Goal: Task Accomplishment & Management: Complete application form

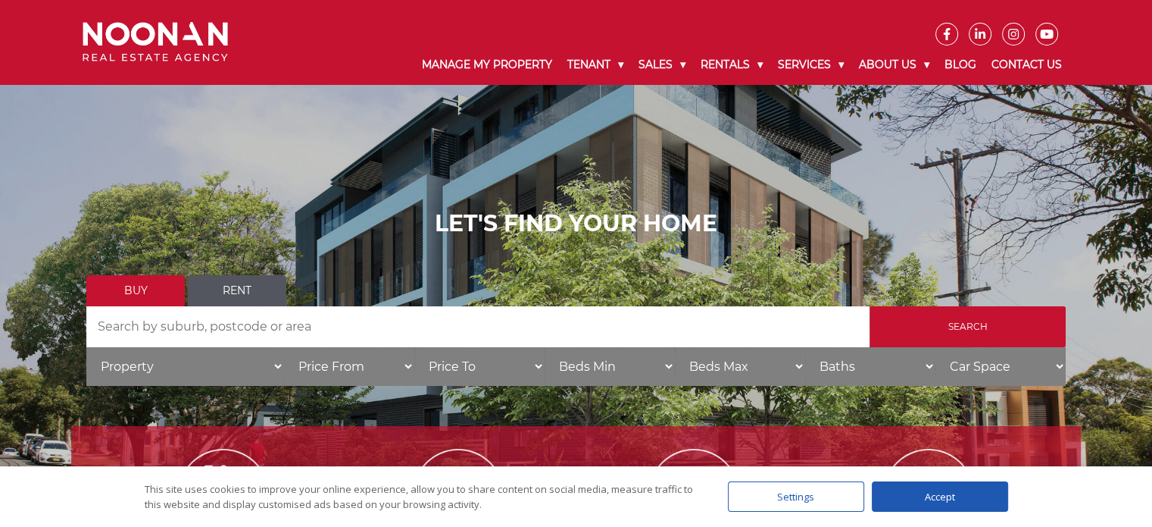
scroll to position [5, 0]
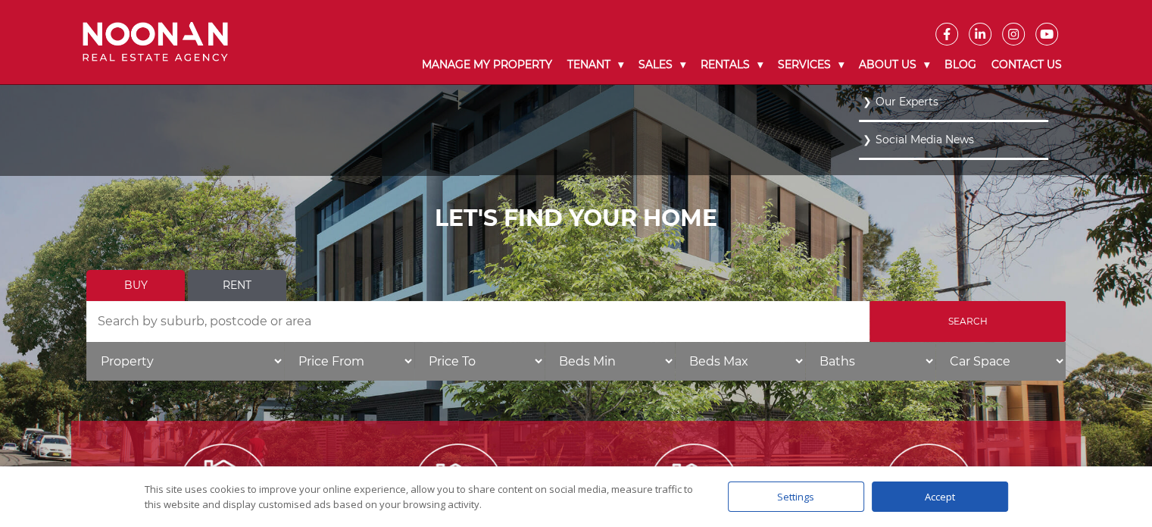
click at [914, 105] on link "Our Experts" at bounding box center [954, 102] width 182 height 20
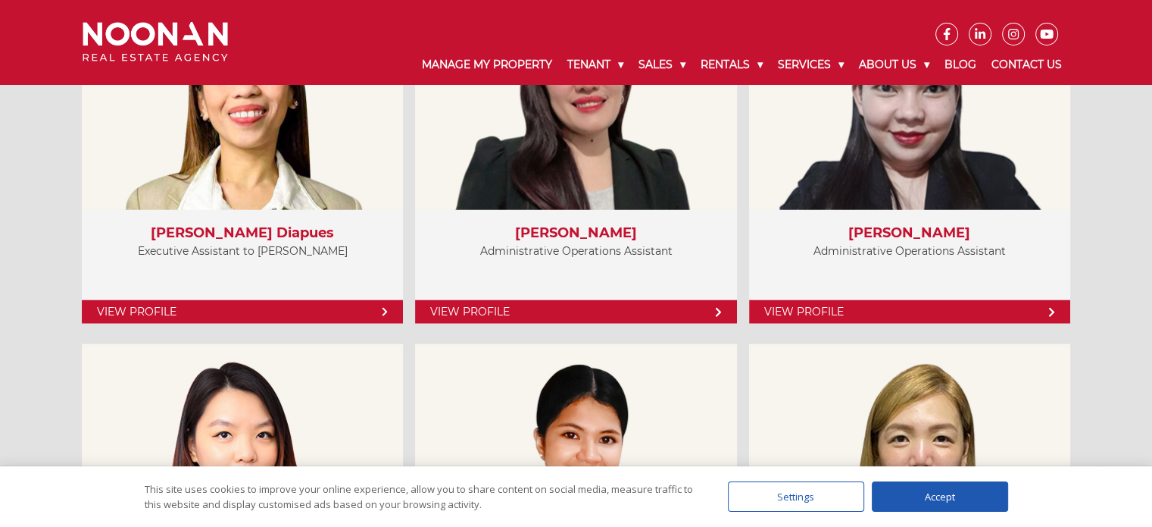
scroll to position [4278, 0]
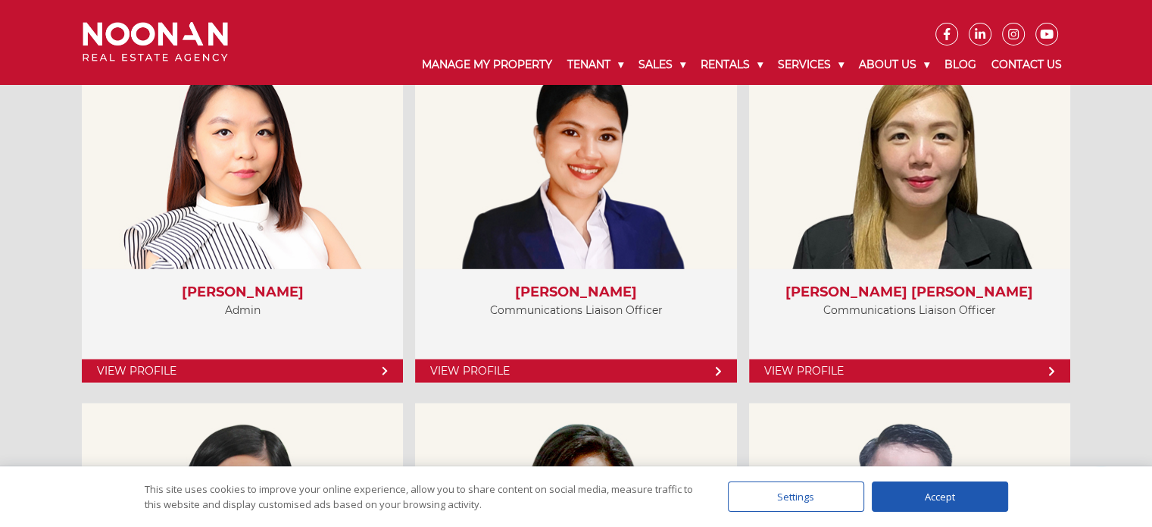
drag, startPoint x: 1158, startPoint y: 37, endPoint x: 1163, endPoint y: 347, distance: 309.9
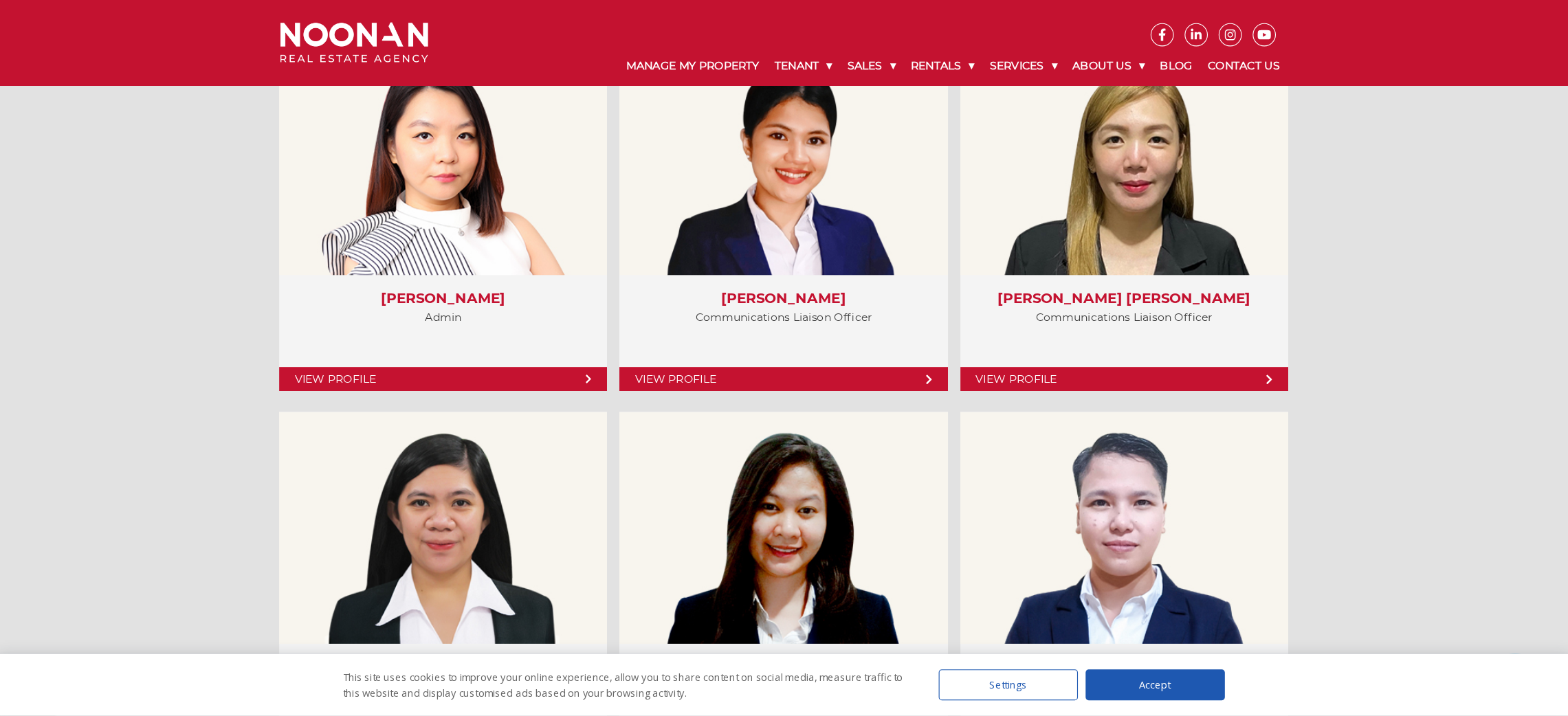
scroll to position [3881, 0]
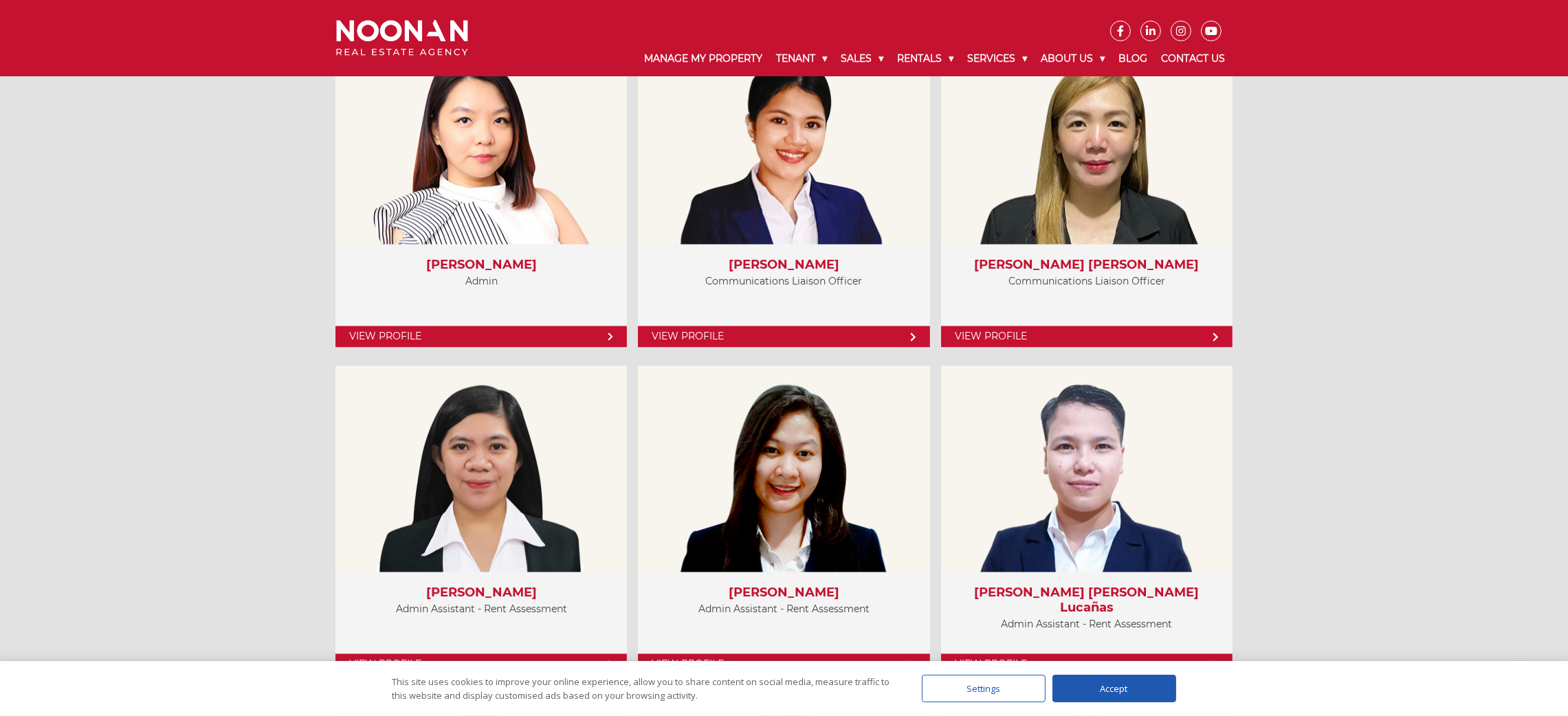
drag, startPoint x: 1037, startPoint y: 5, endPoint x: 83, endPoint y: 453, distance: 1054.0
click at [83, 453] on div "Service Providers View Profile Lady Tiglao Team Leader - Rent Assessment View P…" at bounding box center [784, 505] width 1568 height 3073
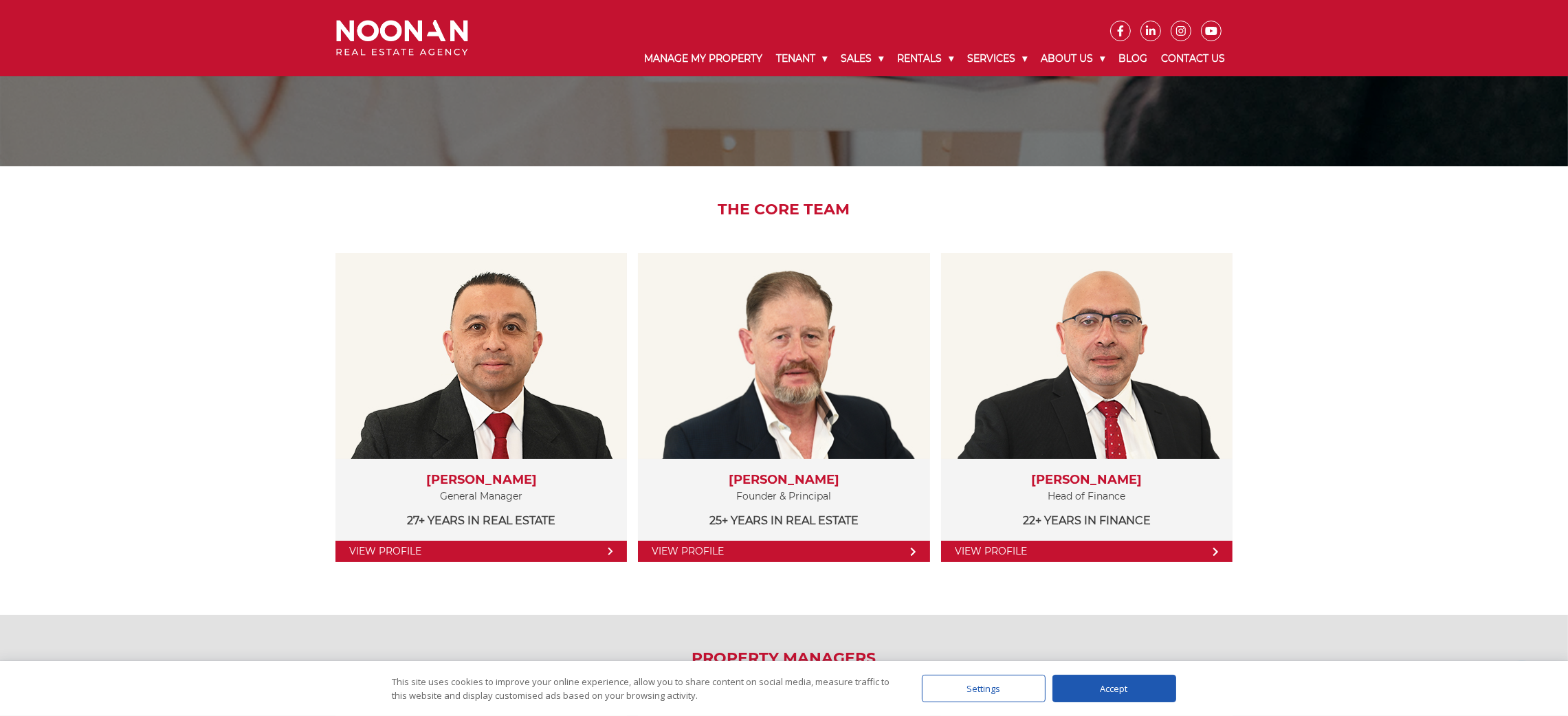
scroll to position [0, 0]
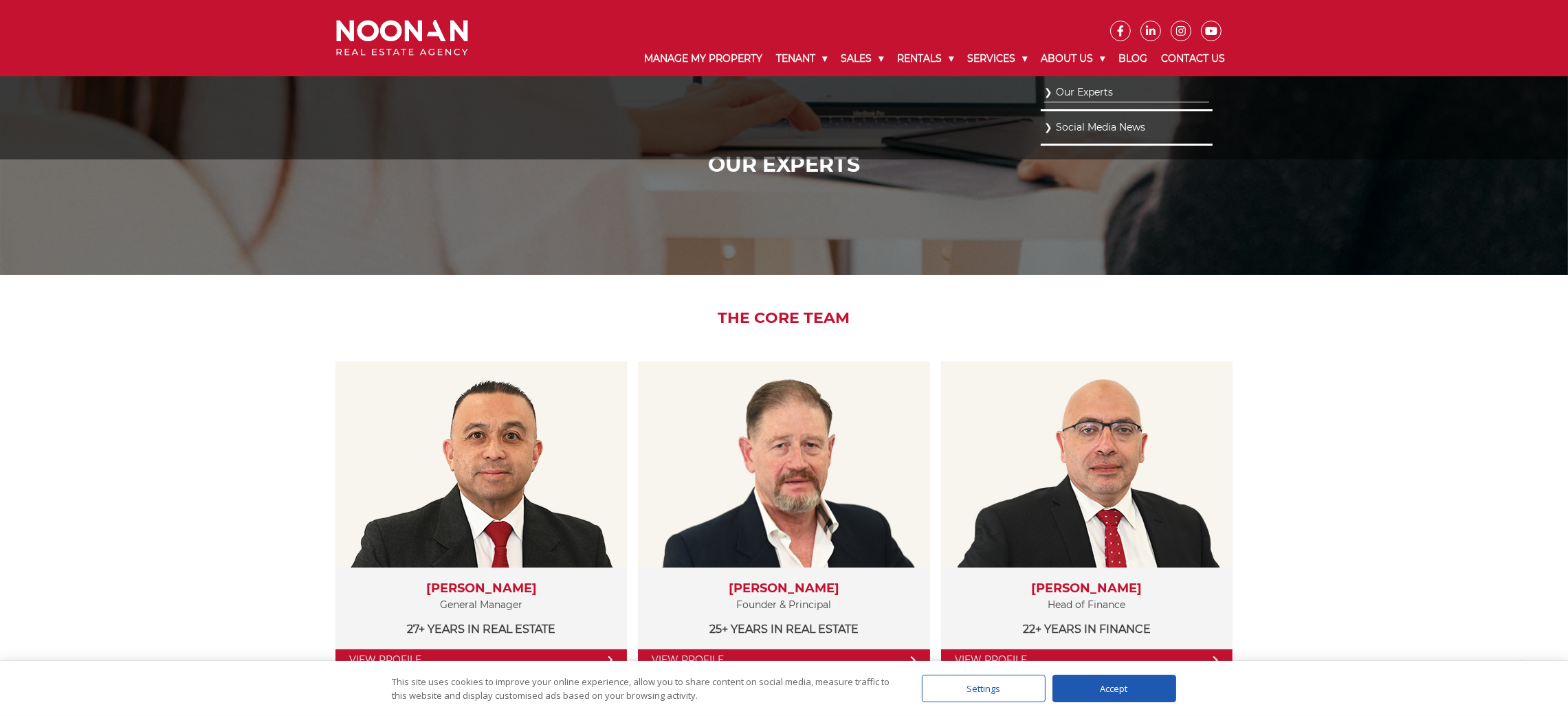
click at [1045, 131] on link "Social Media News" at bounding box center [1127, 127] width 165 height 18
click at [1045, 89] on link "Our Experts" at bounding box center [1127, 93] width 165 height 18
click at [1046, 91] on link "Our Experts" at bounding box center [1127, 93] width 165 height 18
click at [1063, 130] on link "Social Media News" at bounding box center [1127, 127] width 165 height 18
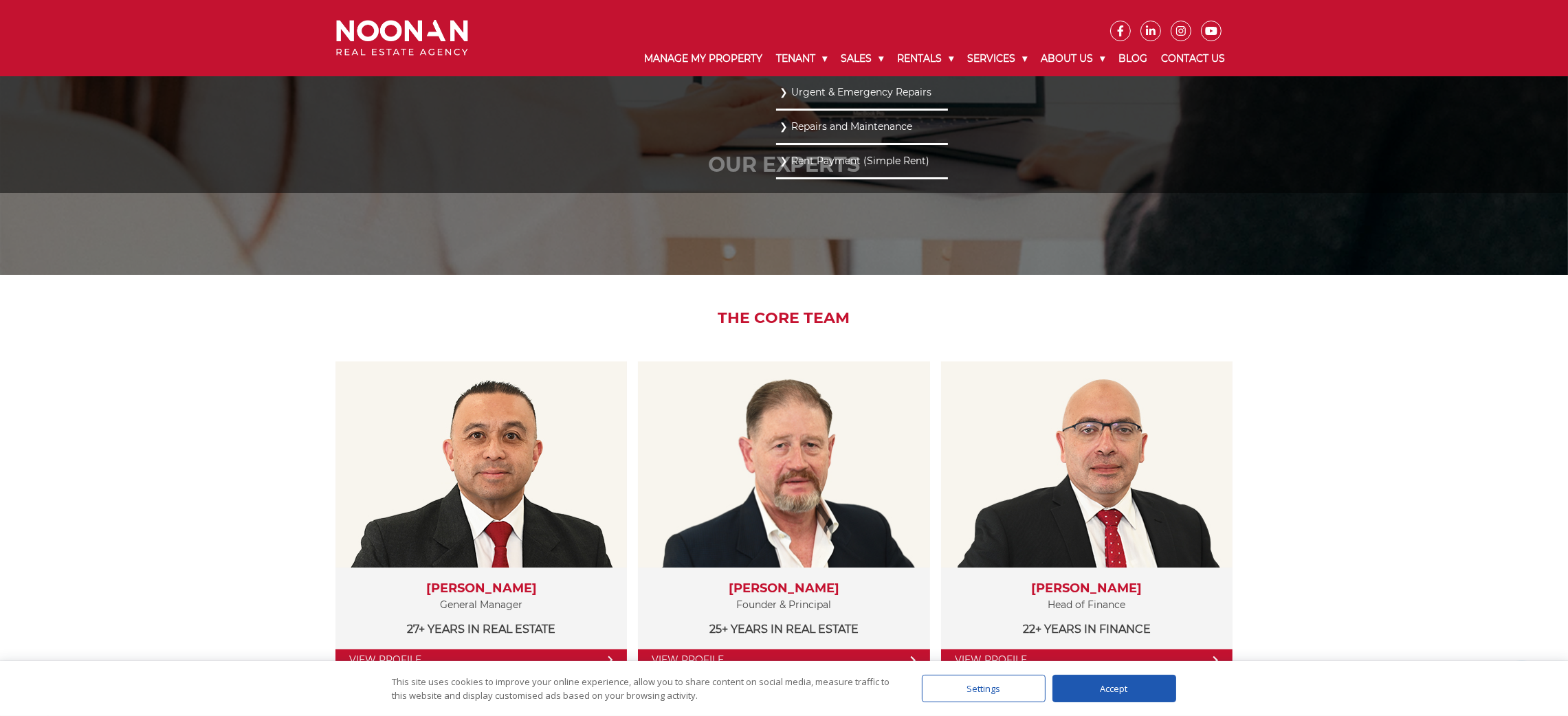
click at [779, 95] on link "Urgent & Emergency Repairs" at bounding box center [862, 93] width 165 height 18
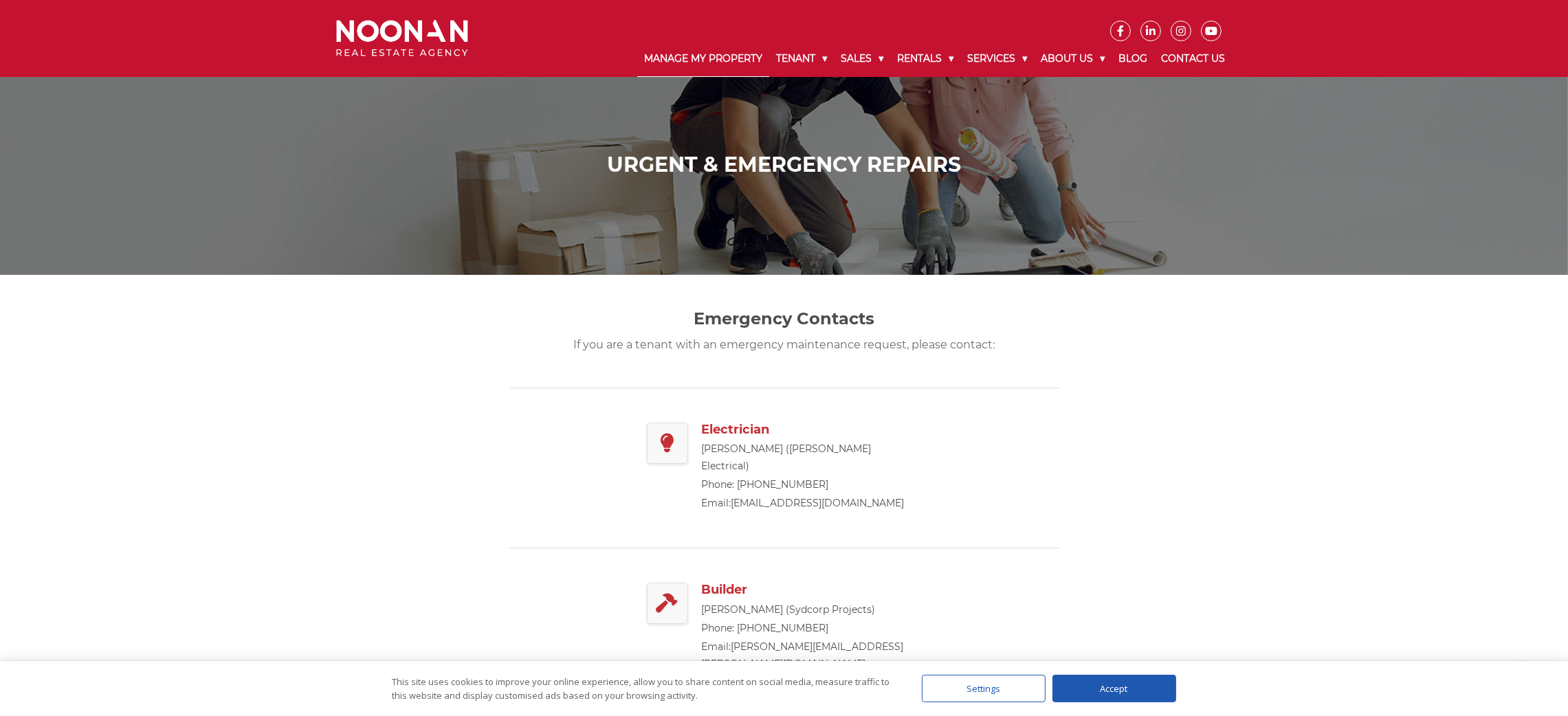
click at [700, 53] on link "Manage My Property" at bounding box center [702, 58] width 132 height 35
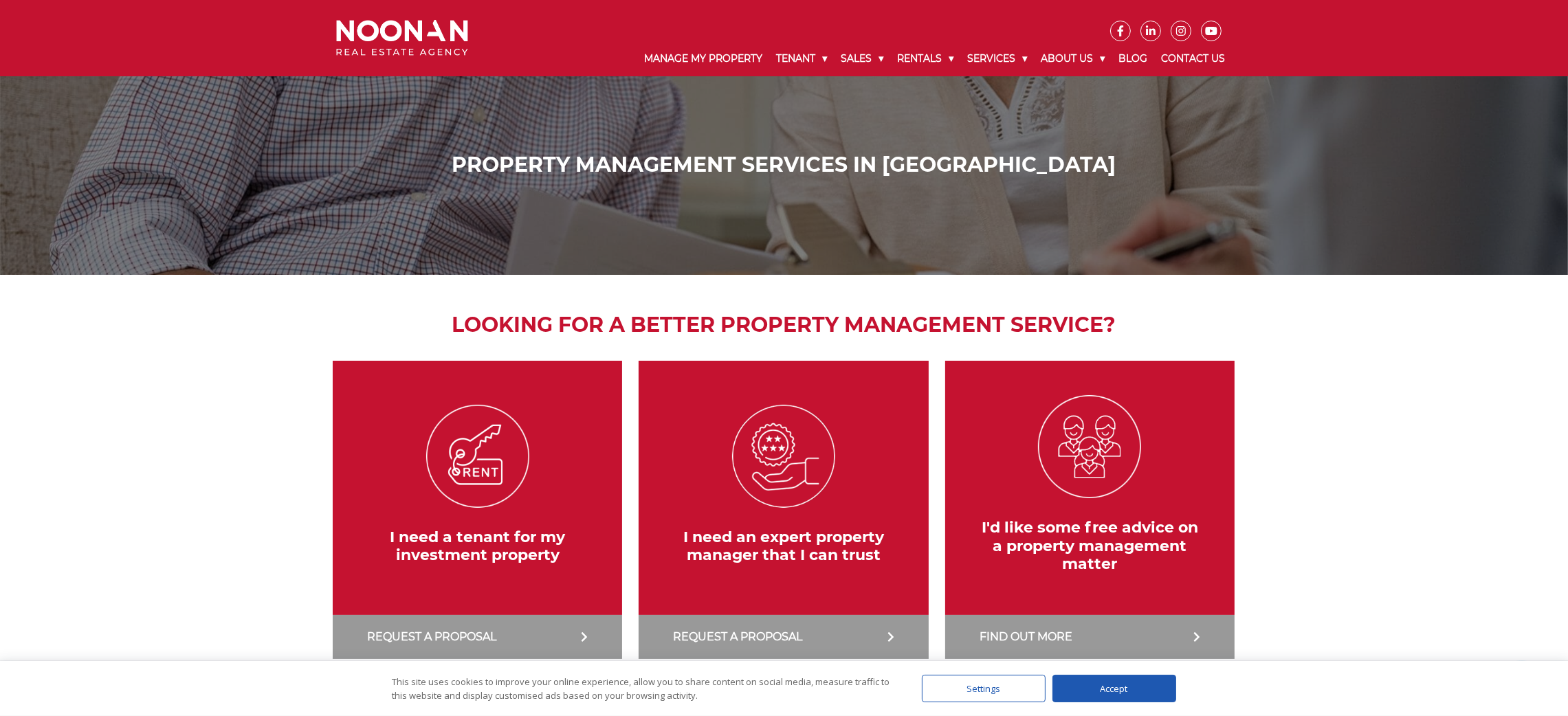
click at [448, 503] on link at bounding box center [477, 510] width 303 height 299
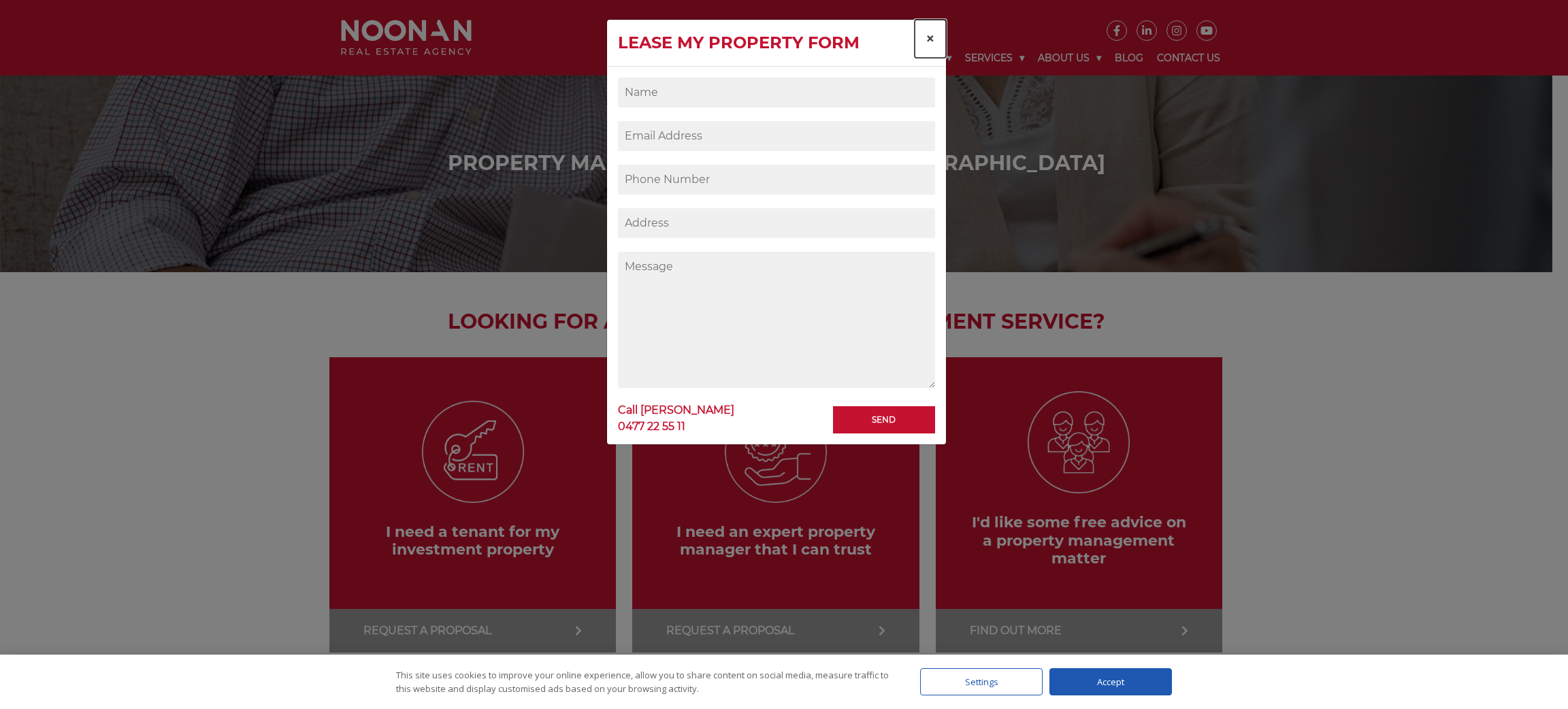
click at [928, 35] on span "×" at bounding box center [929, 39] width 10 height 20
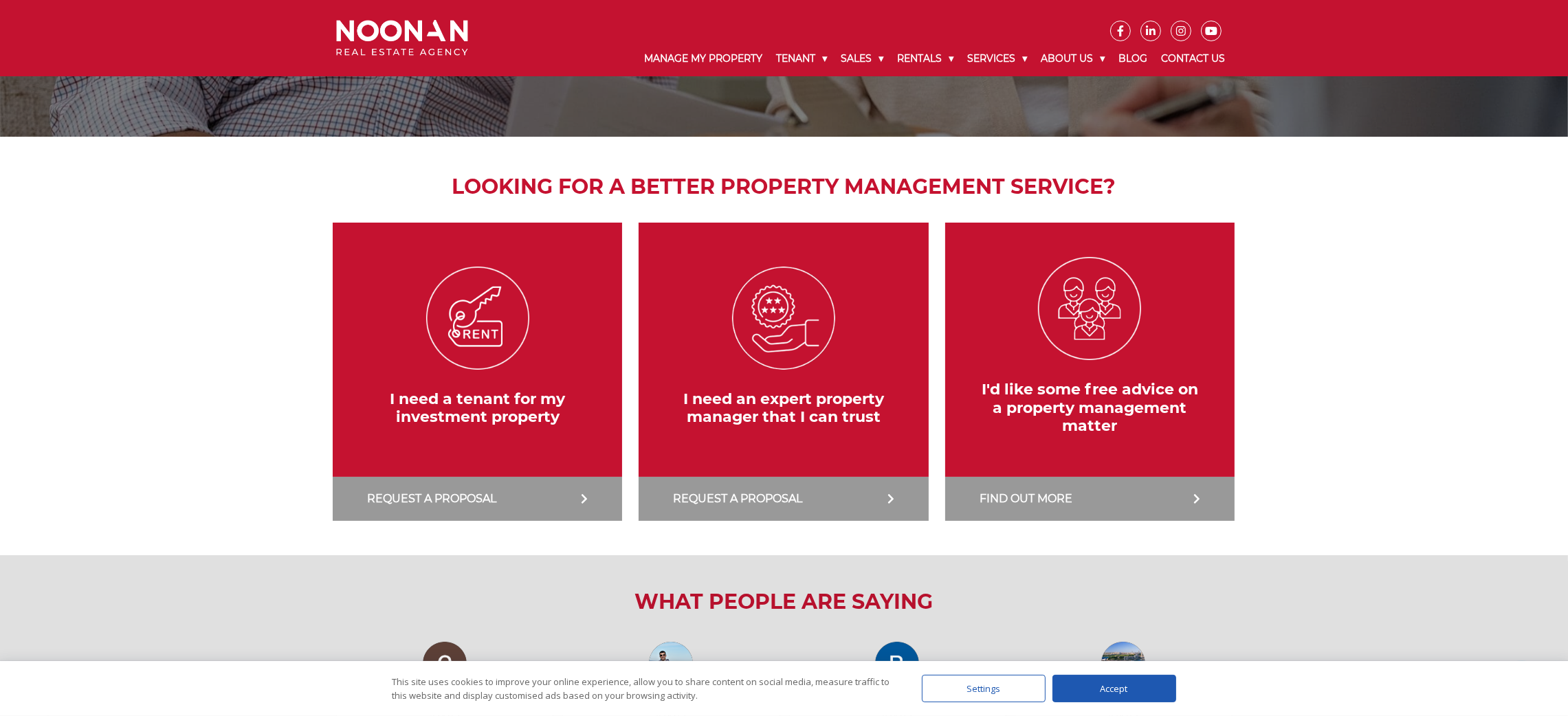
scroll to position [134, 0]
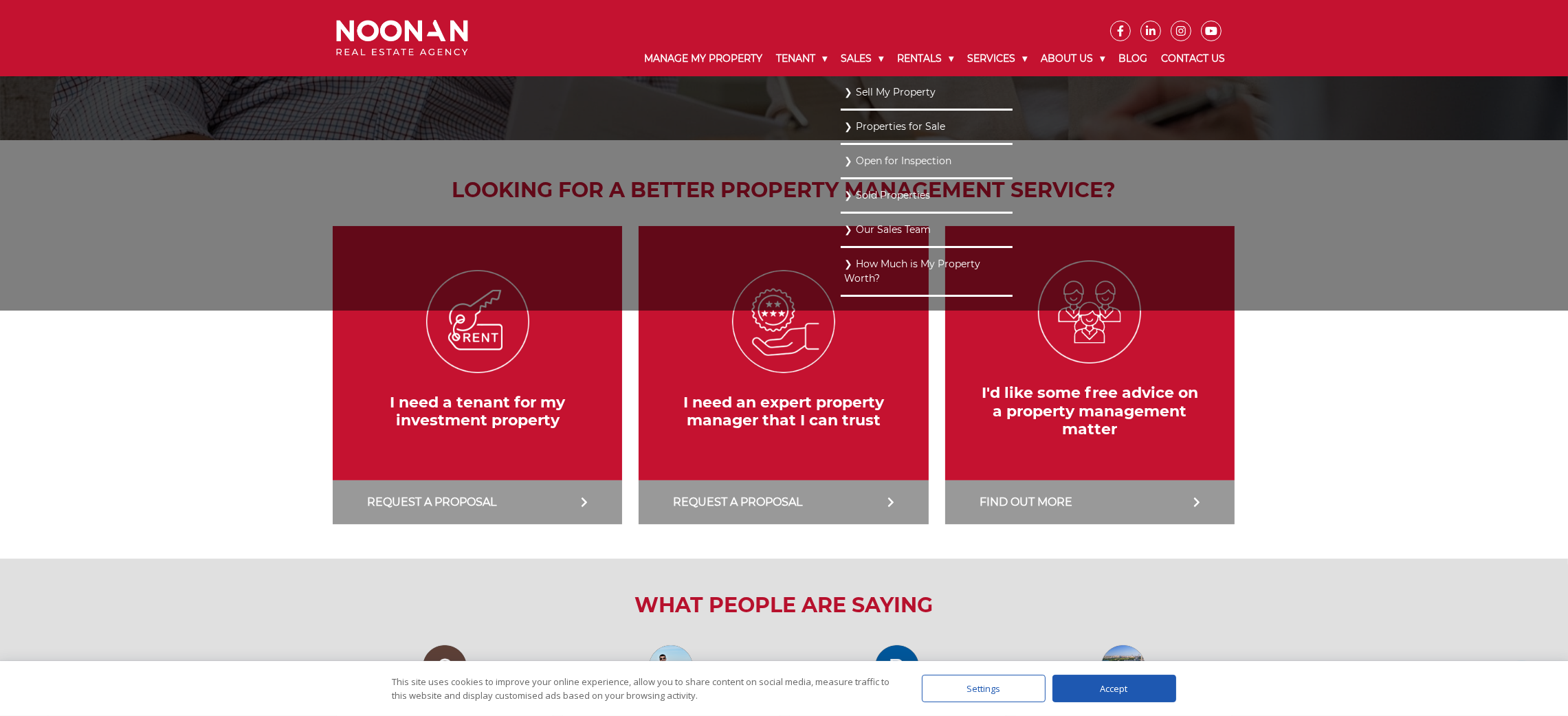
click at [869, 93] on link "Sell My Property" at bounding box center [926, 93] width 165 height 18
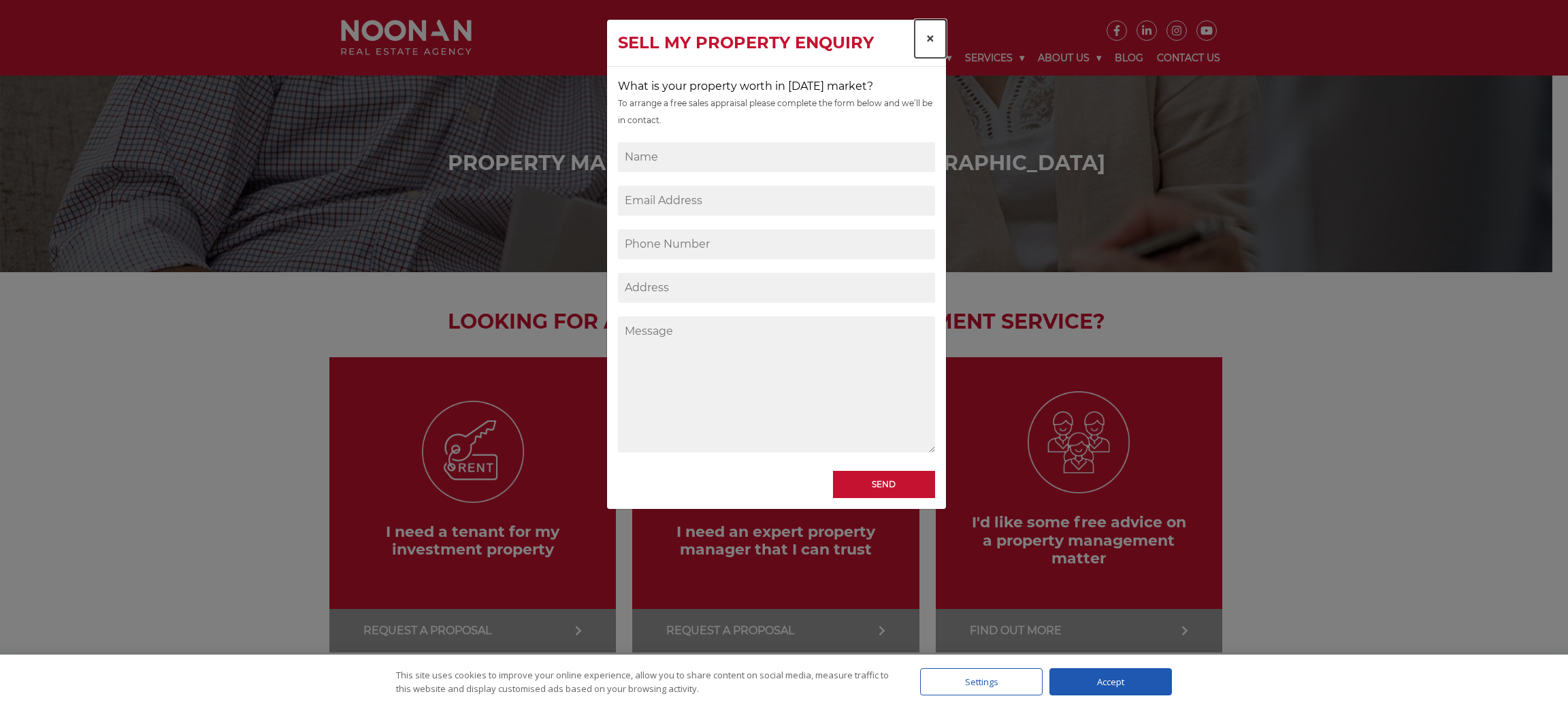
click at [928, 40] on span "×" at bounding box center [929, 39] width 10 height 20
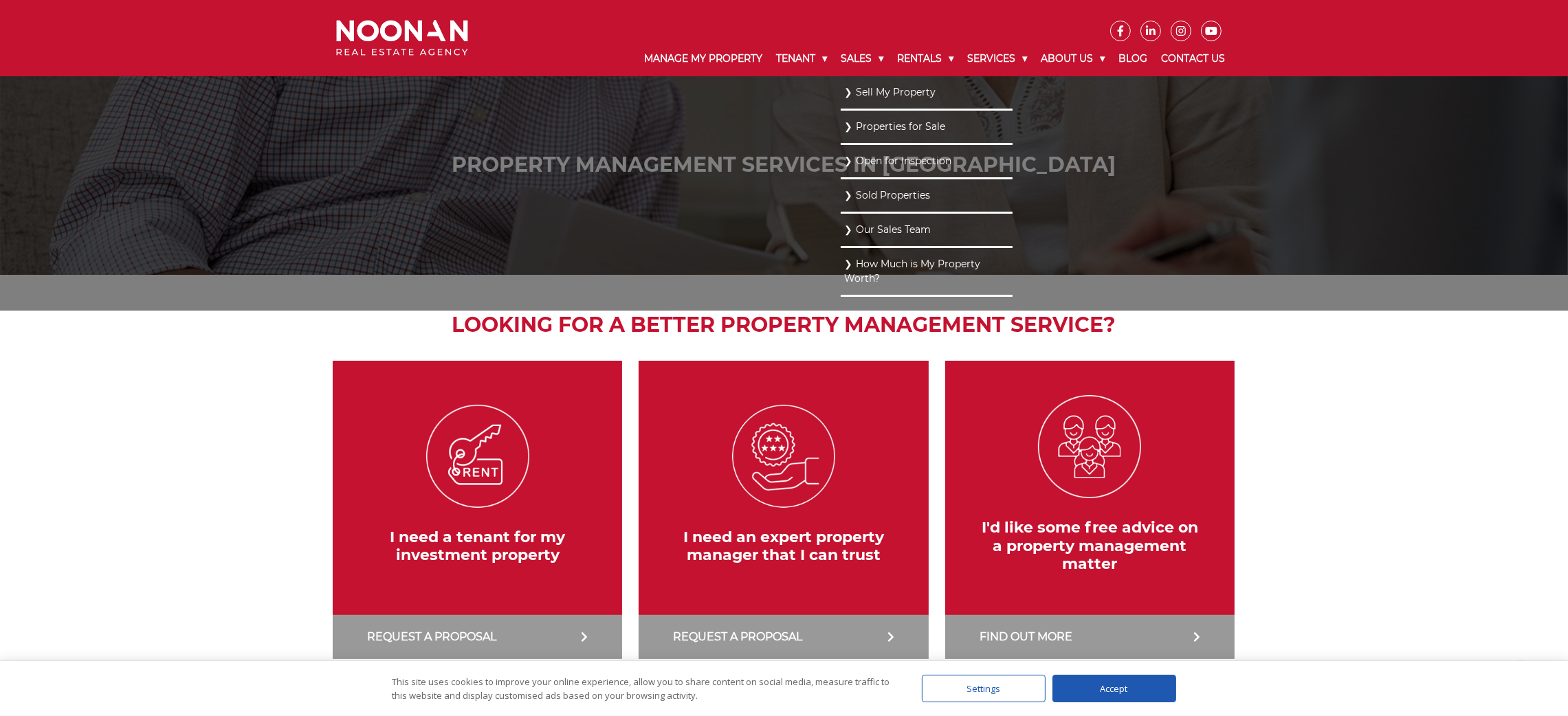
click at [869, 129] on link "Properties for Sale" at bounding box center [926, 127] width 165 height 18
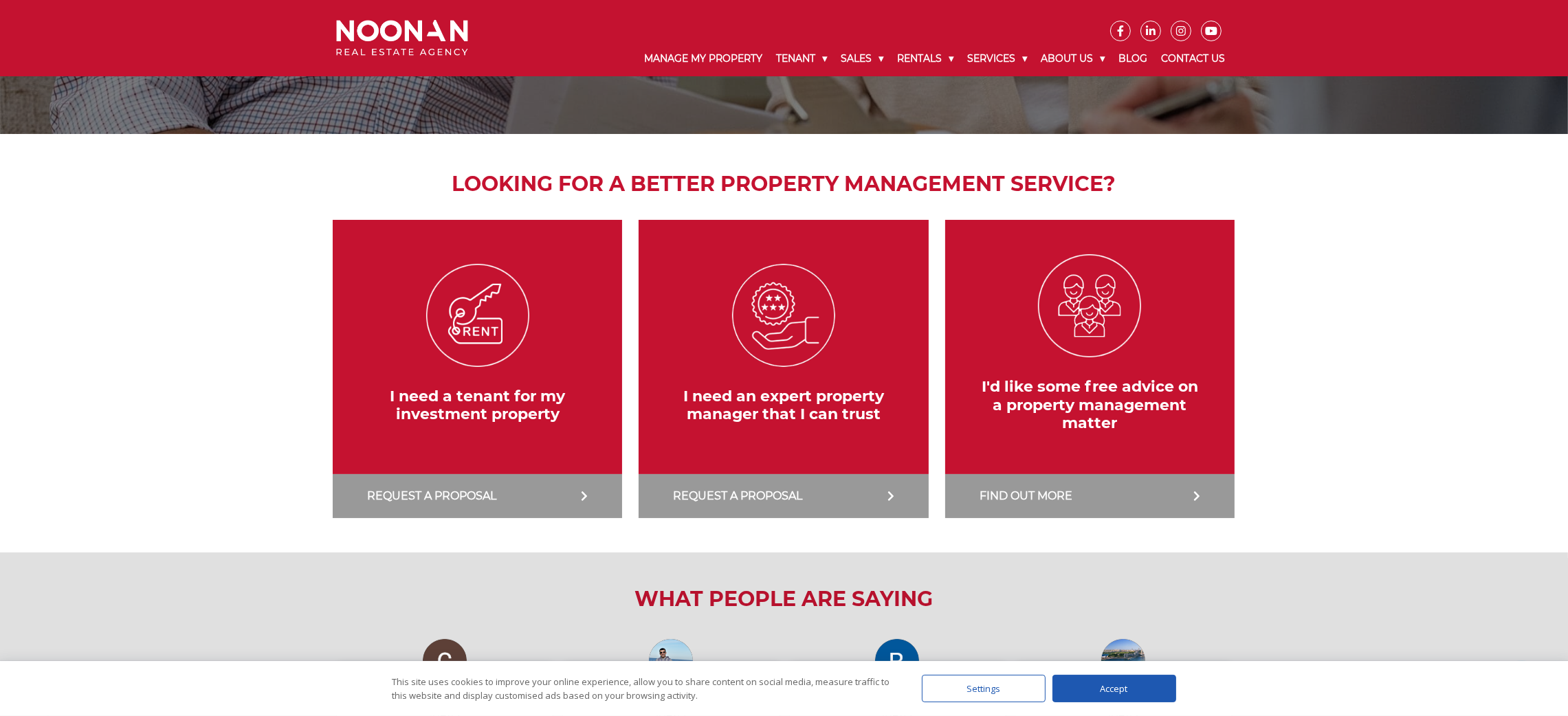
scroll to position [226, 0]
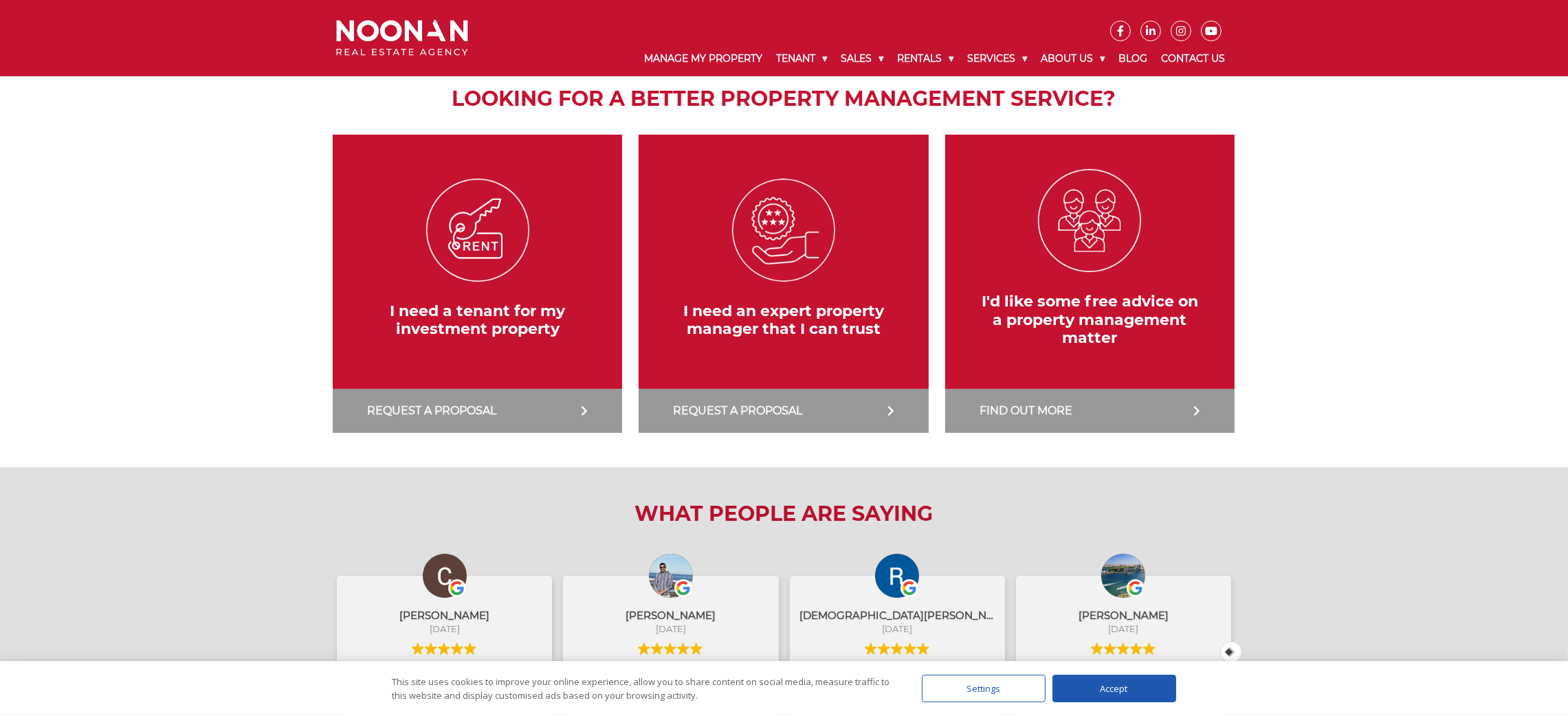
drag, startPoint x: 1583, startPoint y: 132, endPoint x: 1583, endPoint y: 194, distance: 62.0
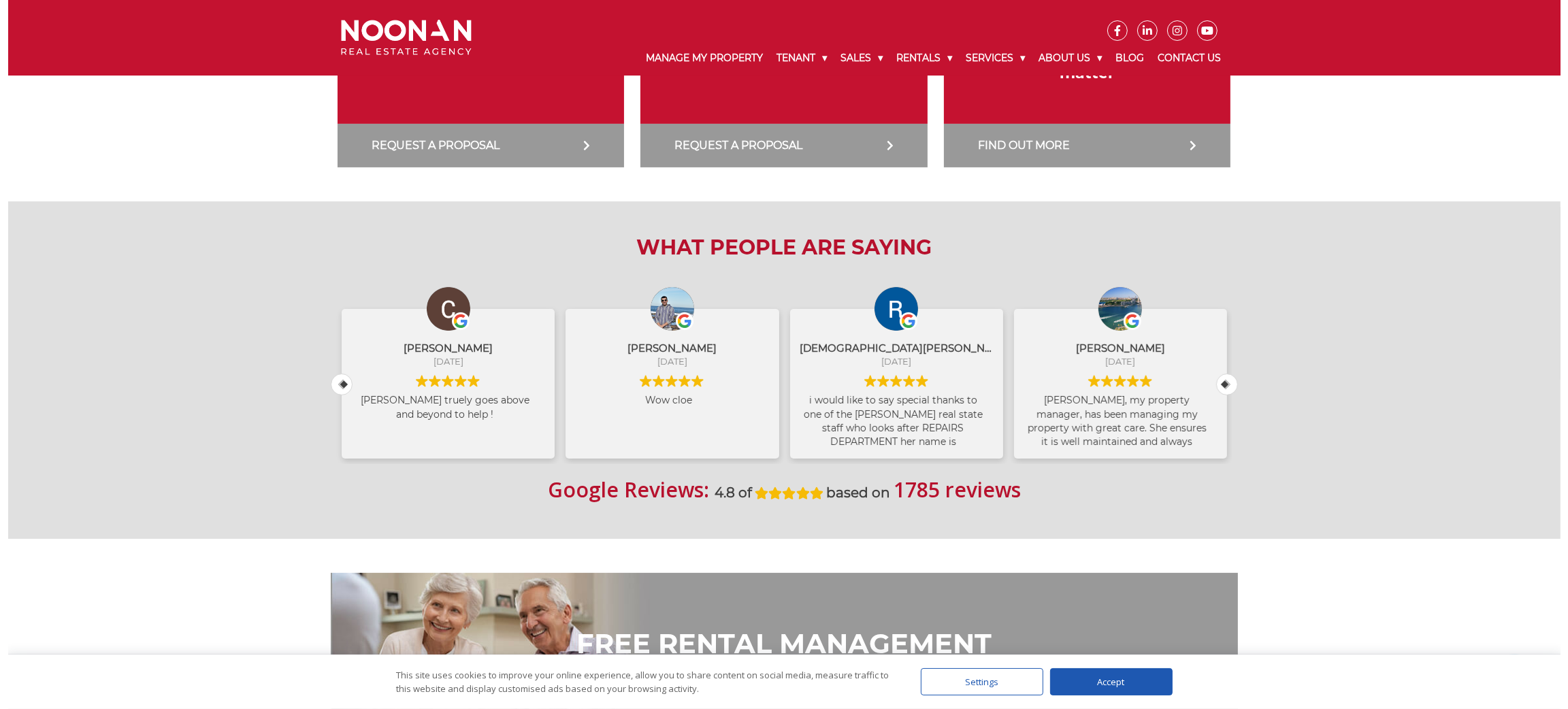
scroll to position [452, 0]
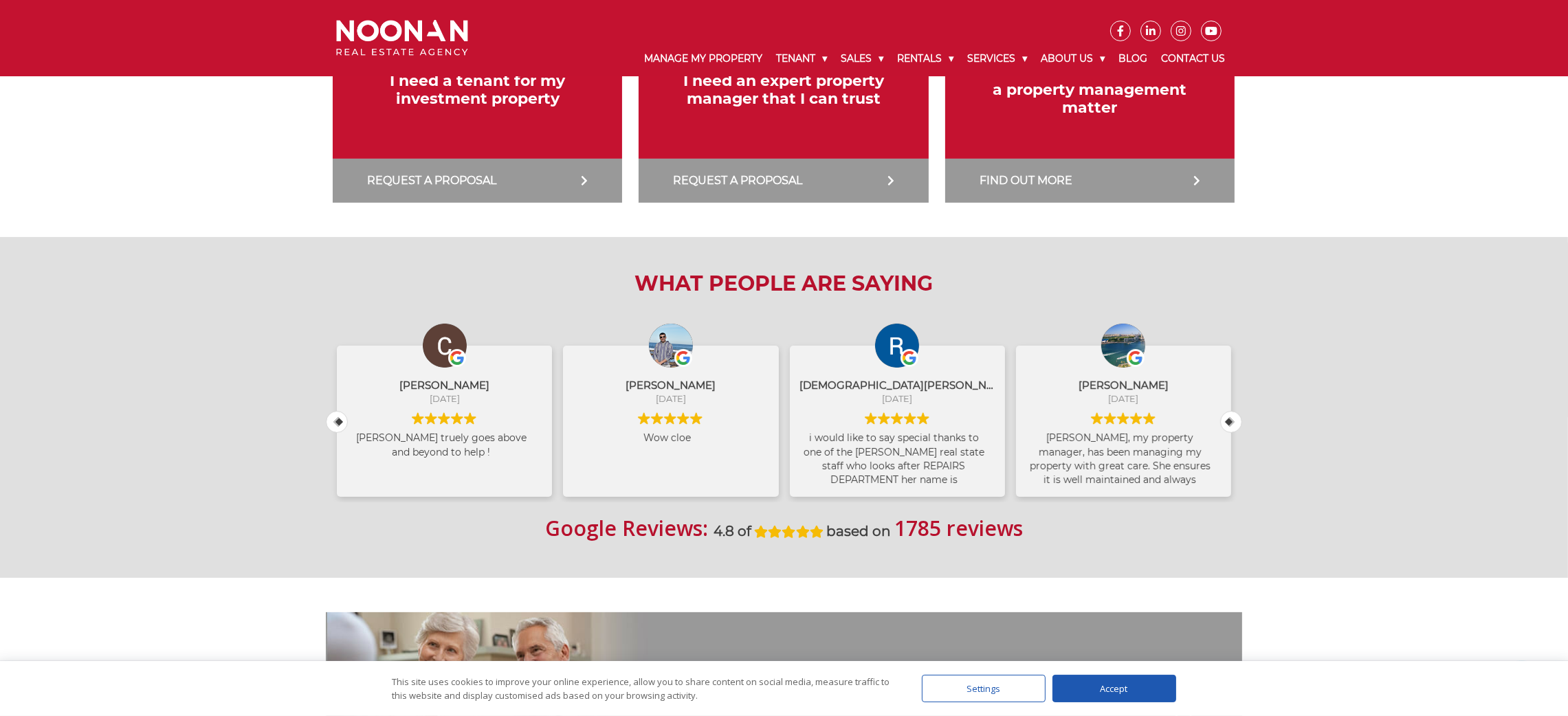
click at [1096, 61] on link at bounding box center [1090, 54] width 303 height 299
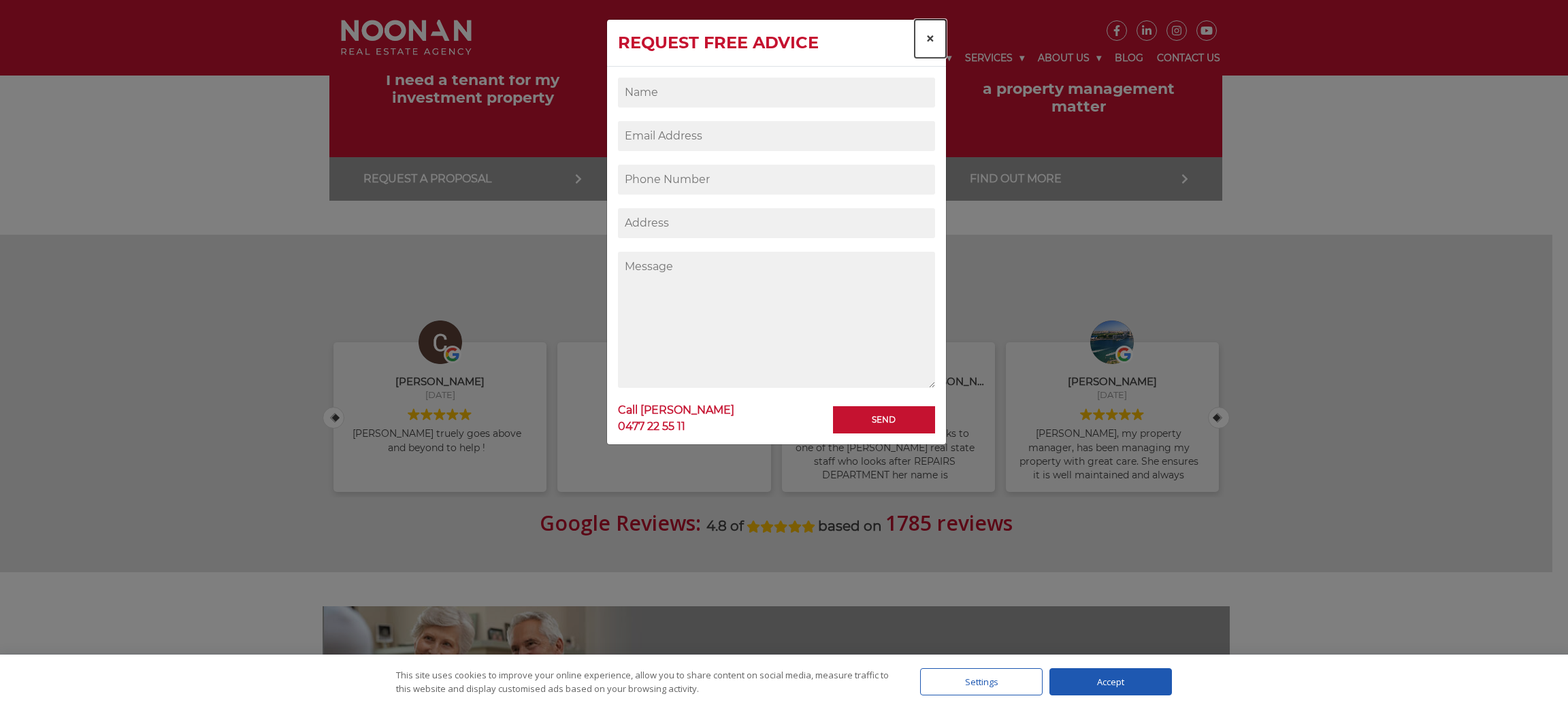
drag, startPoint x: 929, startPoint y: 34, endPoint x: 1008, endPoint y: 52, distance: 81.0
click at [929, 34] on span "×" at bounding box center [929, 39] width 10 height 20
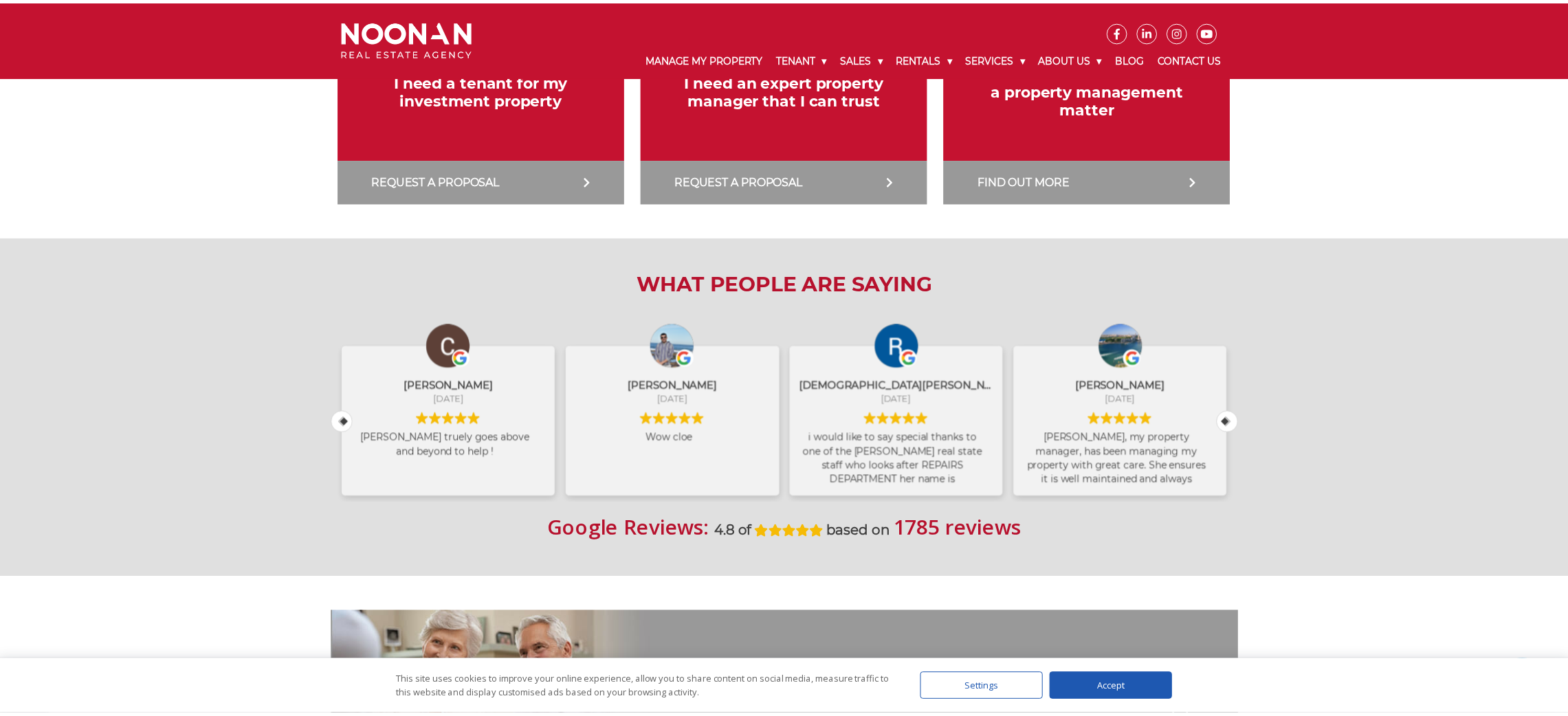
scroll to position [360, 0]
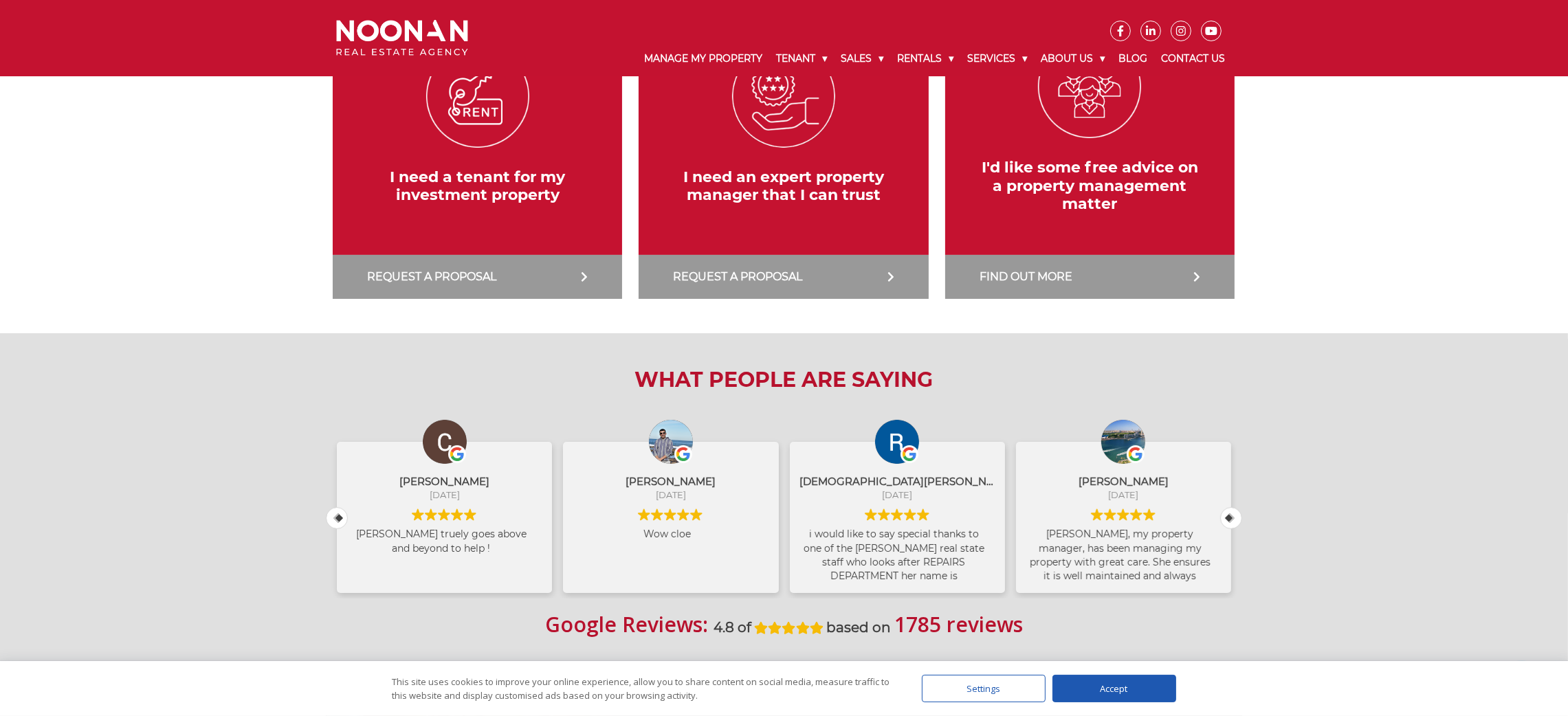
click at [1099, 56] on link at bounding box center [1090, 150] width 303 height 299
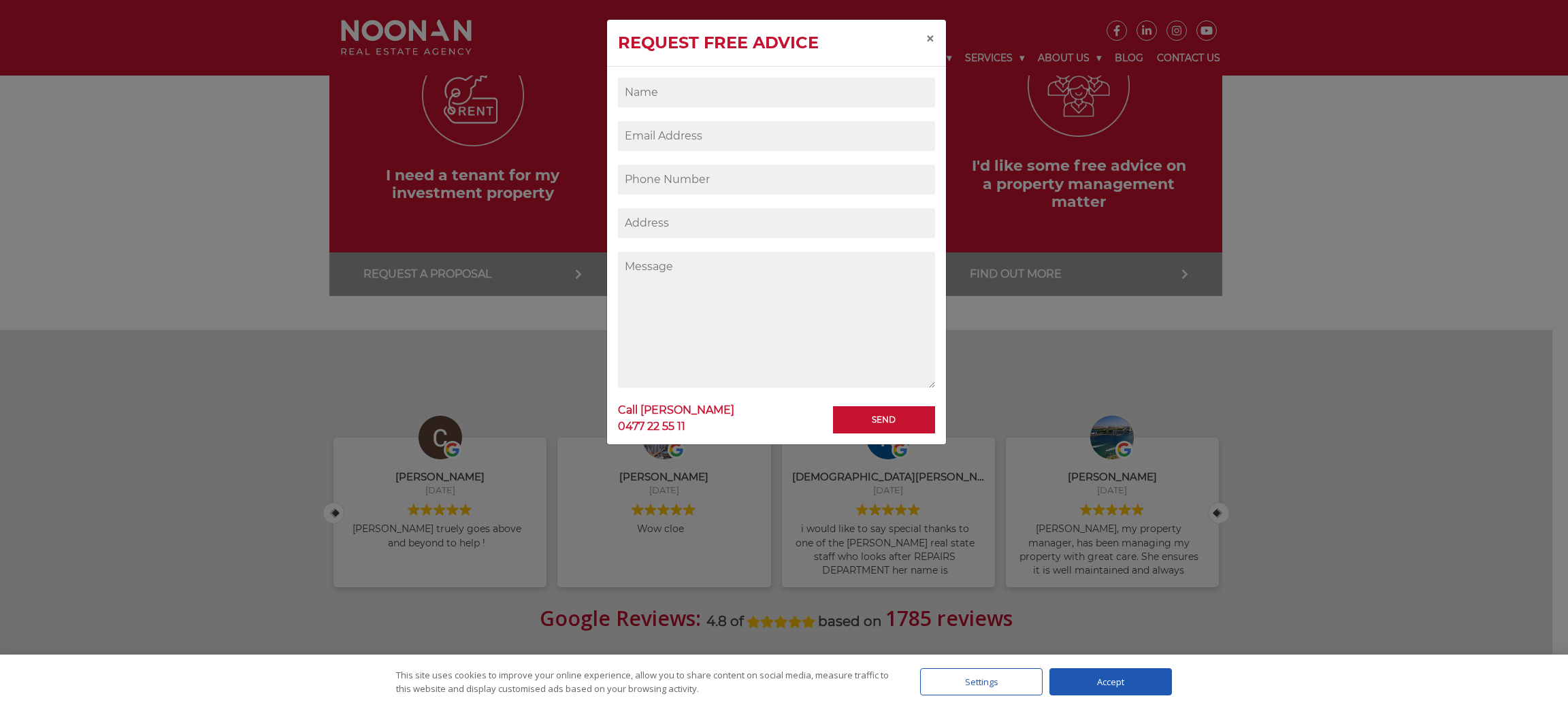
click at [1097, 57] on div "Request Free Advice × Send Call [PERSON_NAME] [PHONE_NUMBER]" at bounding box center [784, 354] width 1568 height 709
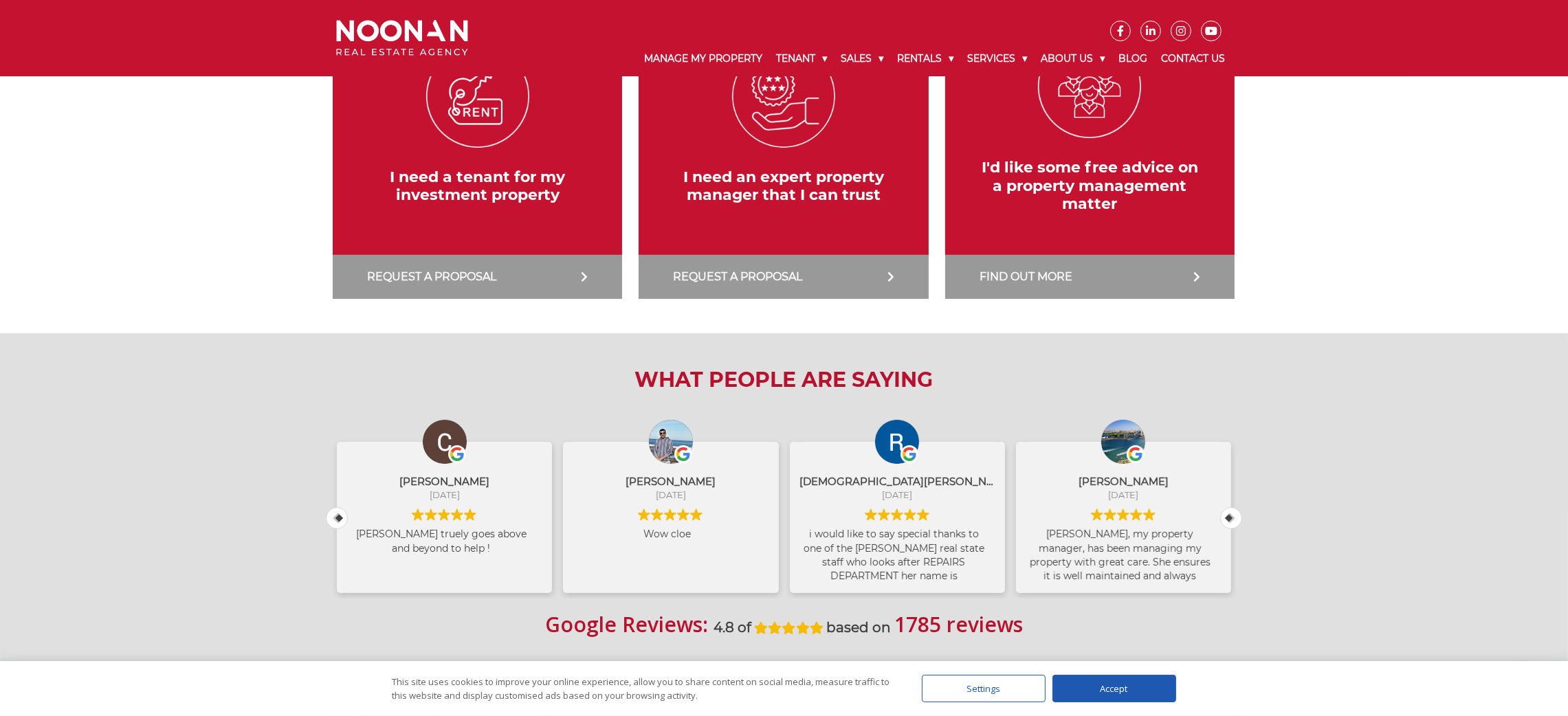
click at [1106, 57] on link at bounding box center [1090, 150] width 303 height 299
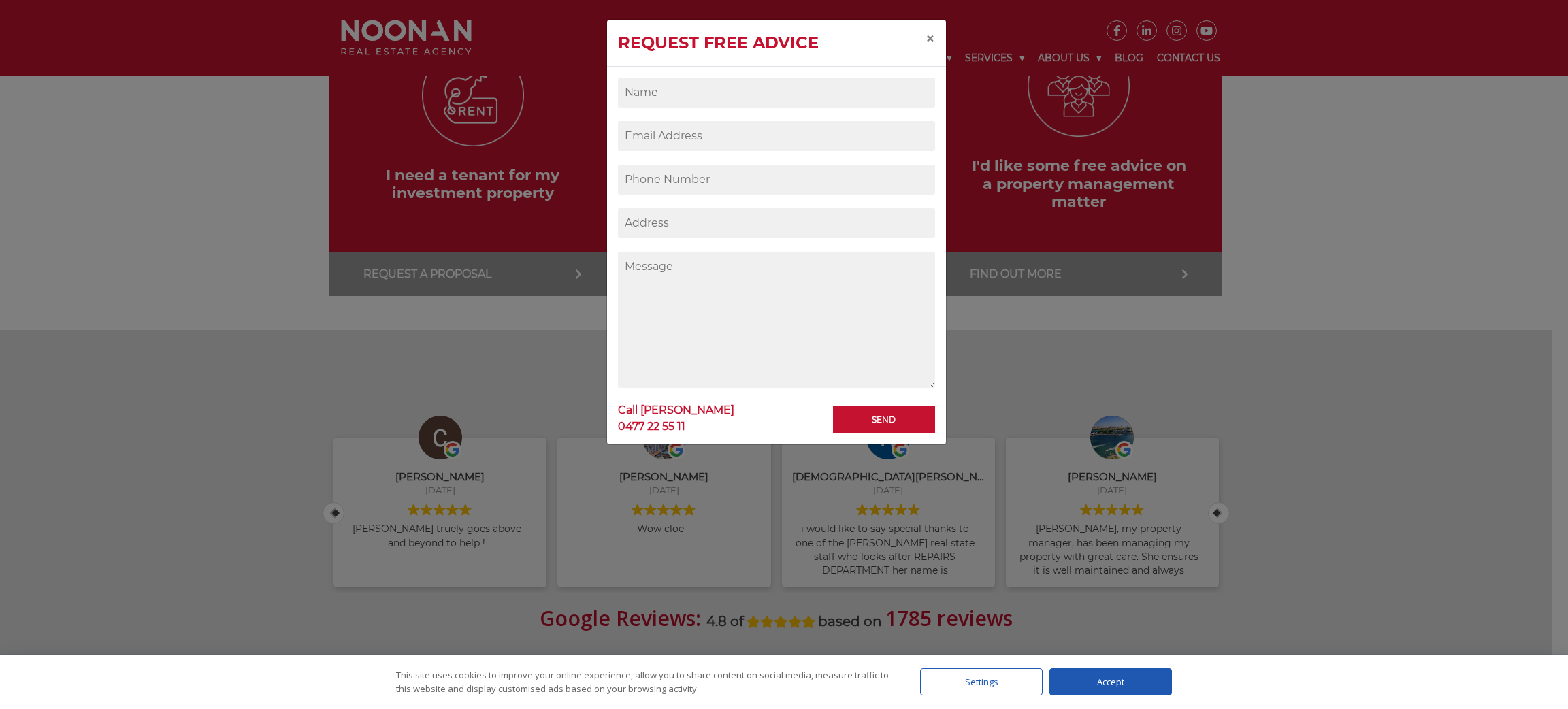
click at [1095, 56] on div "Request Free Advice × Send Call [PERSON_NAME] [PHONE_NUMBER]" at bounding box center [784, 354] width 1568 height 709
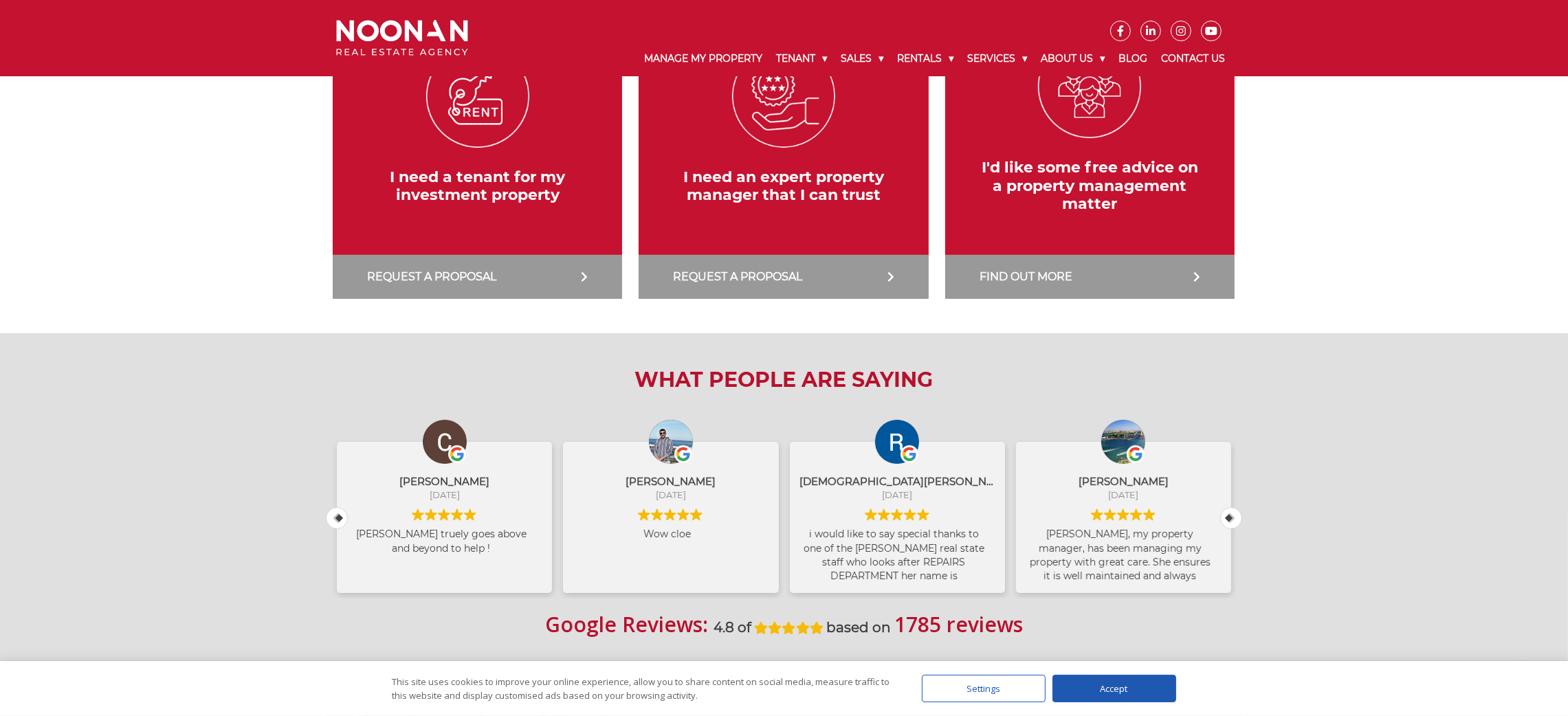
click at [1015, 58] on link at bounding box center [1090, 150] width 303 height 299
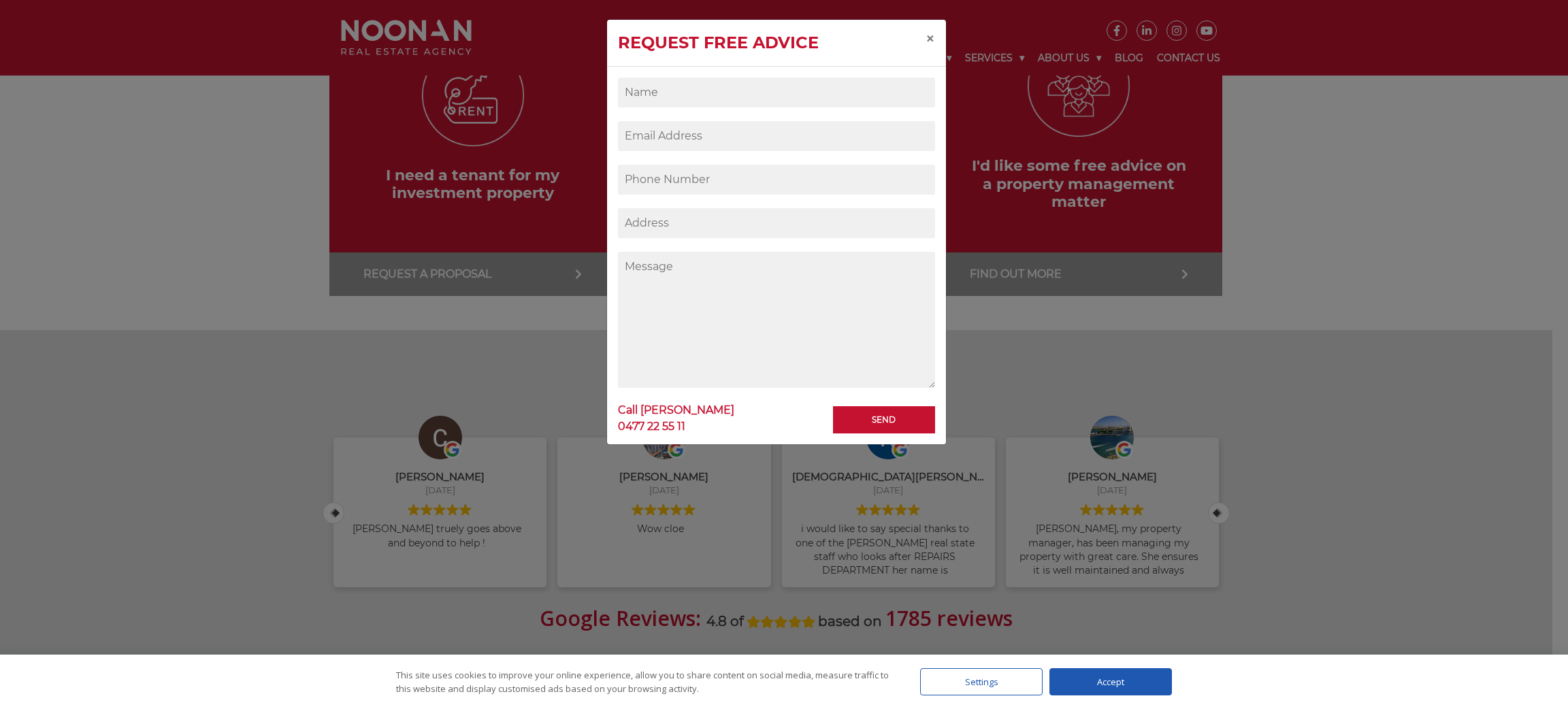
click at [1551, 153] on div "Request Free Advice × Send Call [PERSON_NAME] [PHONE_NUMBER]" at bounding box center [784, 354] width 1568 height 709
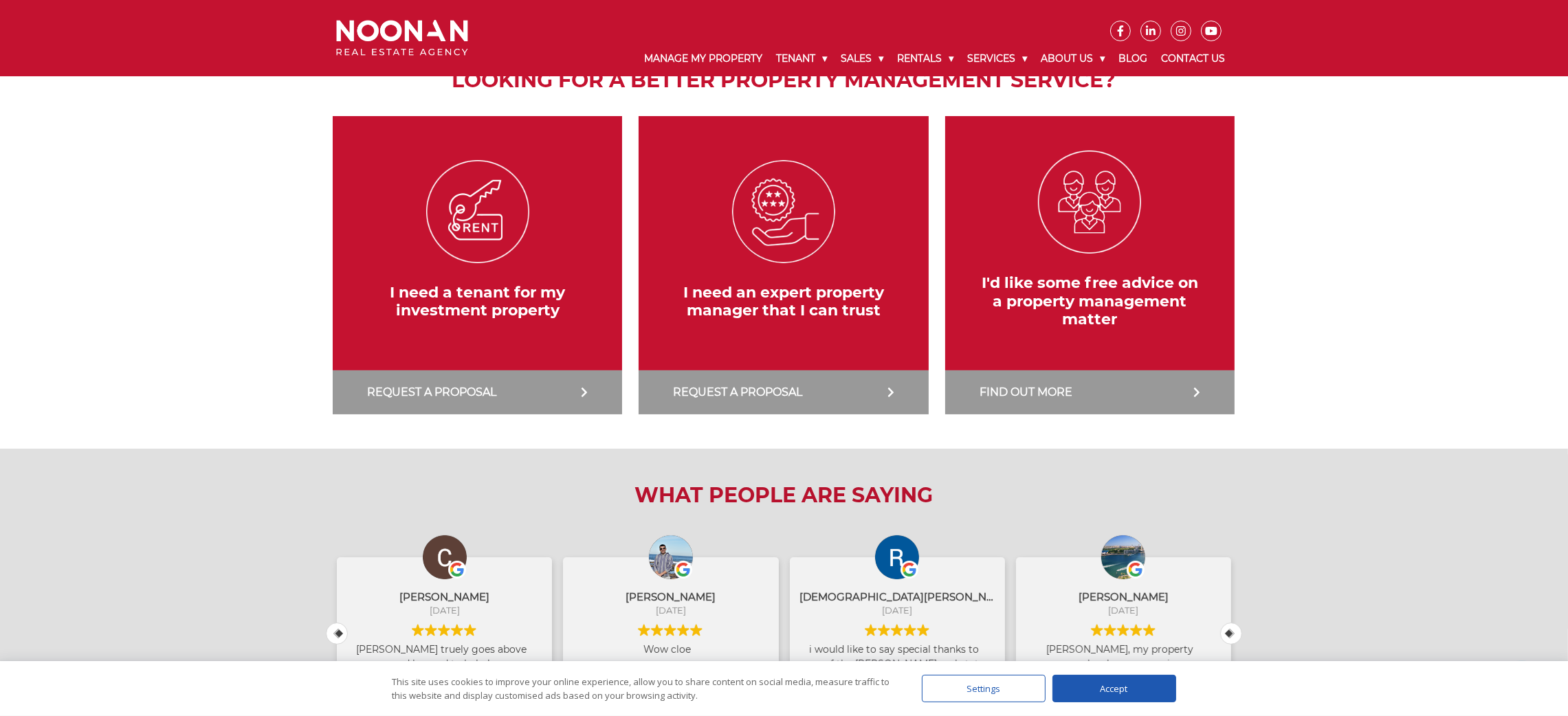
scroll to position [226, 0]
